Goal: Find contact information: Find contact information

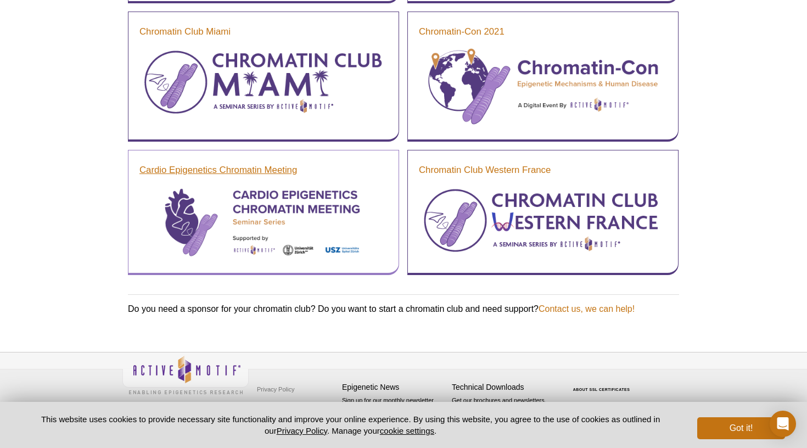
scroll to position [1119, 0]
click at [214, 186] on img at bounding box center [263, 222] width 248 height 74
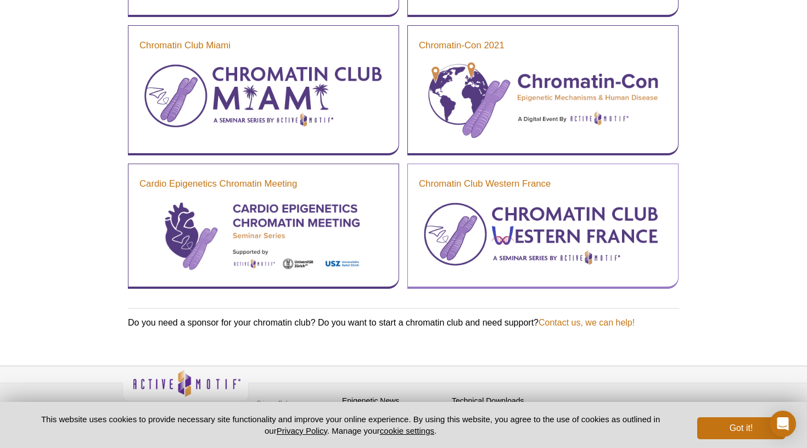
click at [528, 198] on div "Chromatin Club Western France" at bounding box center [542, 226] width 271 height 125
click at [514, 180] on link "Chromatin Club Western France" at bounding box center [485, 183] width 132 height 13
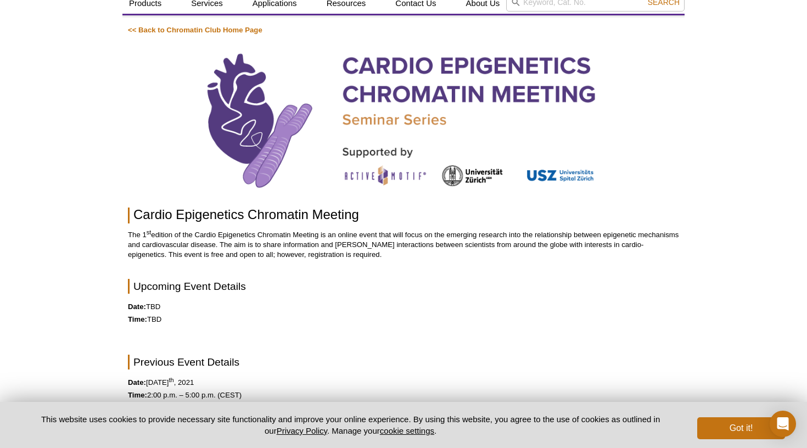
scroll to position [54, 0]
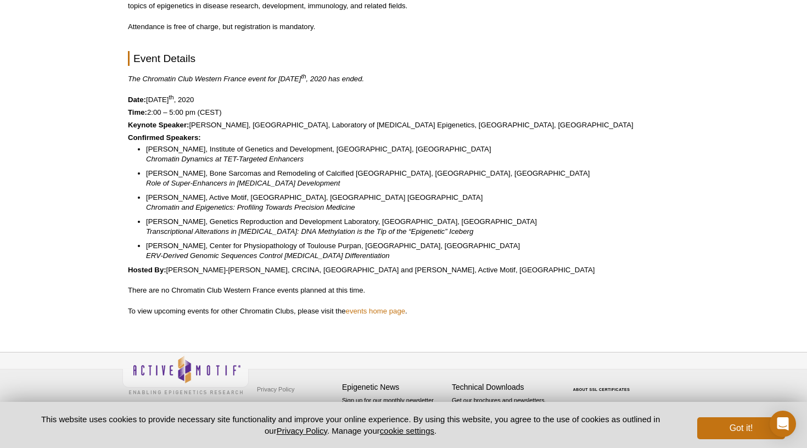
scroll to position [338, 0]
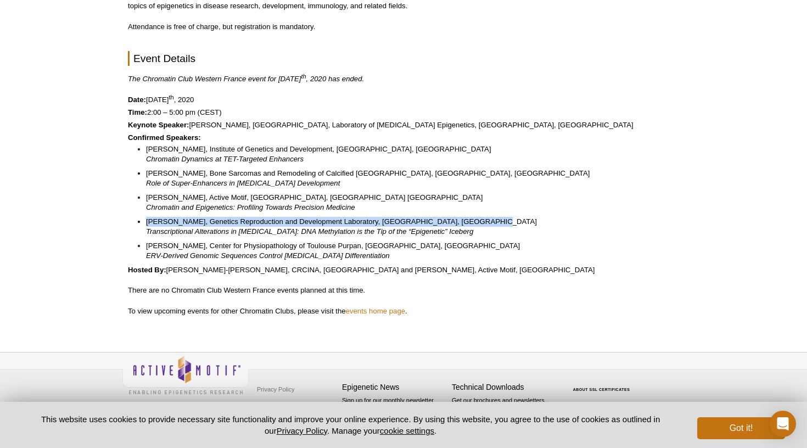
drag, startPoint x: 147, startPoint y: 221, endPoint x: 474, endPoint y: 222, distance: 327.8
click at [474, 222] on li "[PERSON_NAME], Genetics Reproduction and Development Laboratory, [GEOGRAPHIC_DA…" at bounding box center [407, 227] width 522 height 20
copy li "[PERSON_NAME], Genetics Reproduction and Development Laboratory, [GEOGRAPHIC_DA…"
